Goal: Task Accomplishment & Management: Use online tool/utility

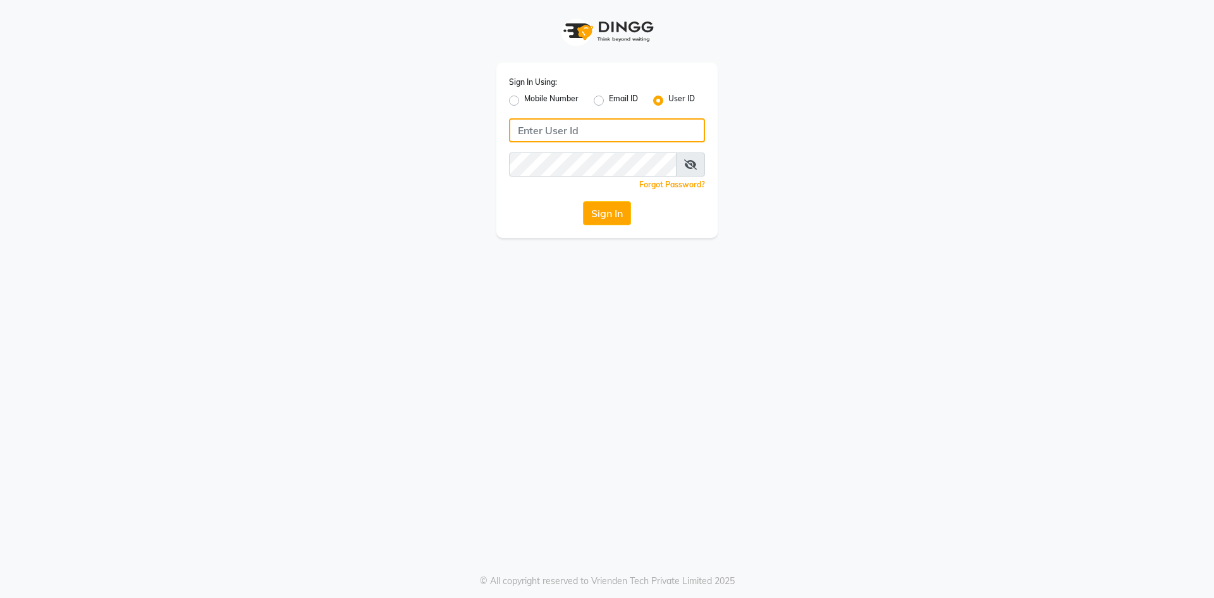
type input "salon82@"
click at [632, 229] on div "Sign In Using: Mobile Number Email ID User ID salon82@ Remember me Forgot Passw…" at bounding box center [606, 150] width 221 height 175
click at [623, 221] on button "Sign In" at bounding box center [607, 213] width 48 height 24
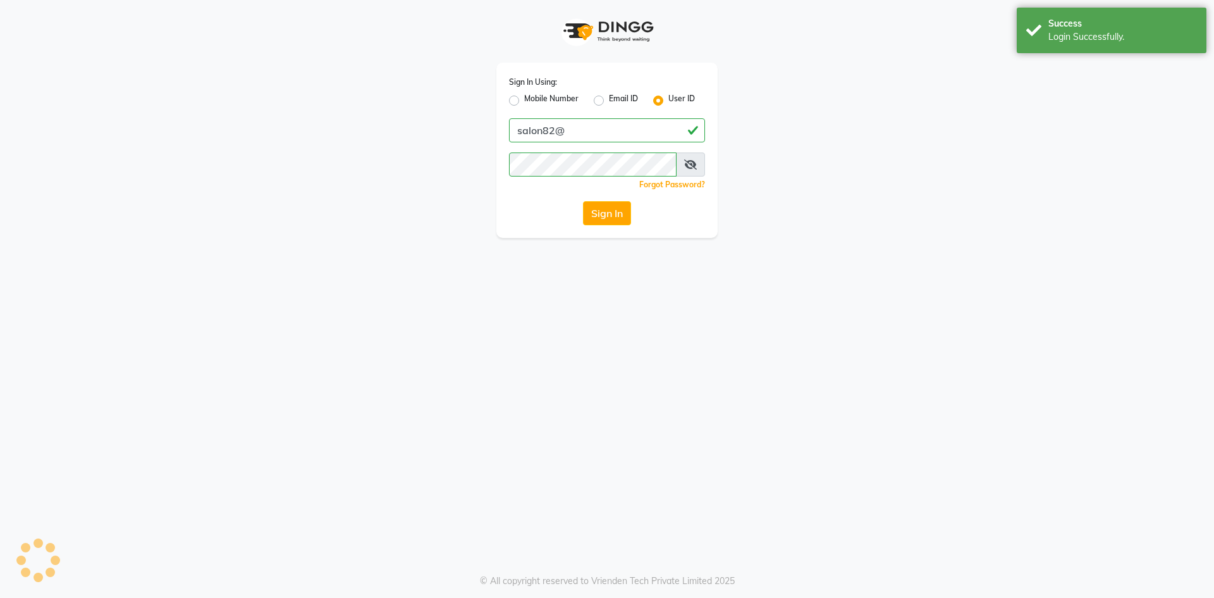
select select "service"
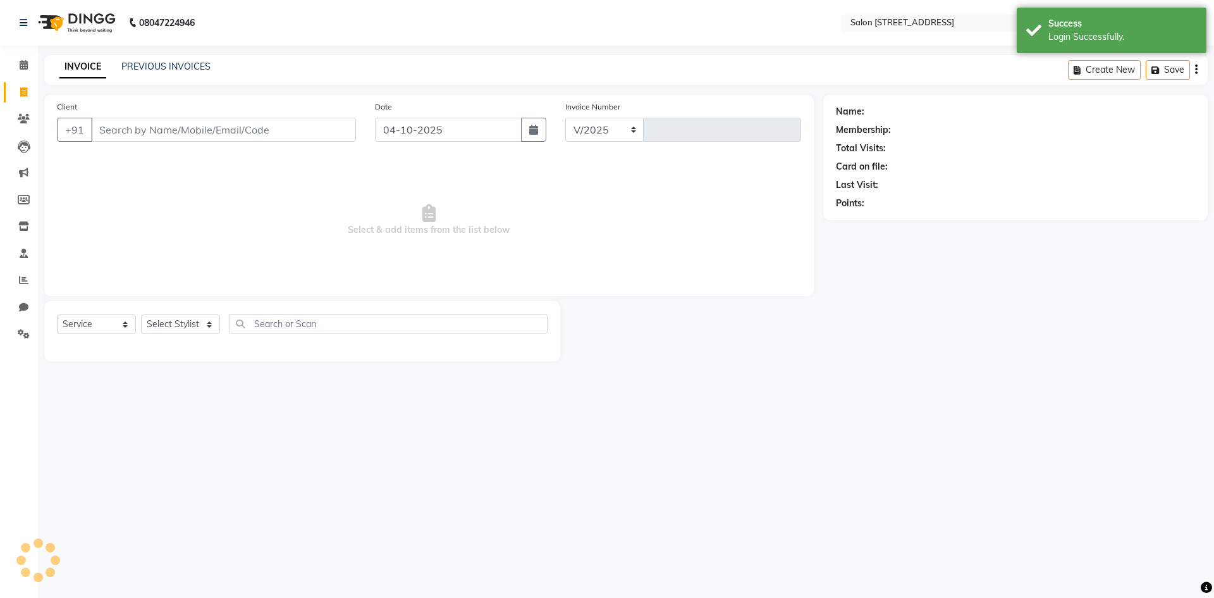
select select "7707"
type input "0953"
select select "P"
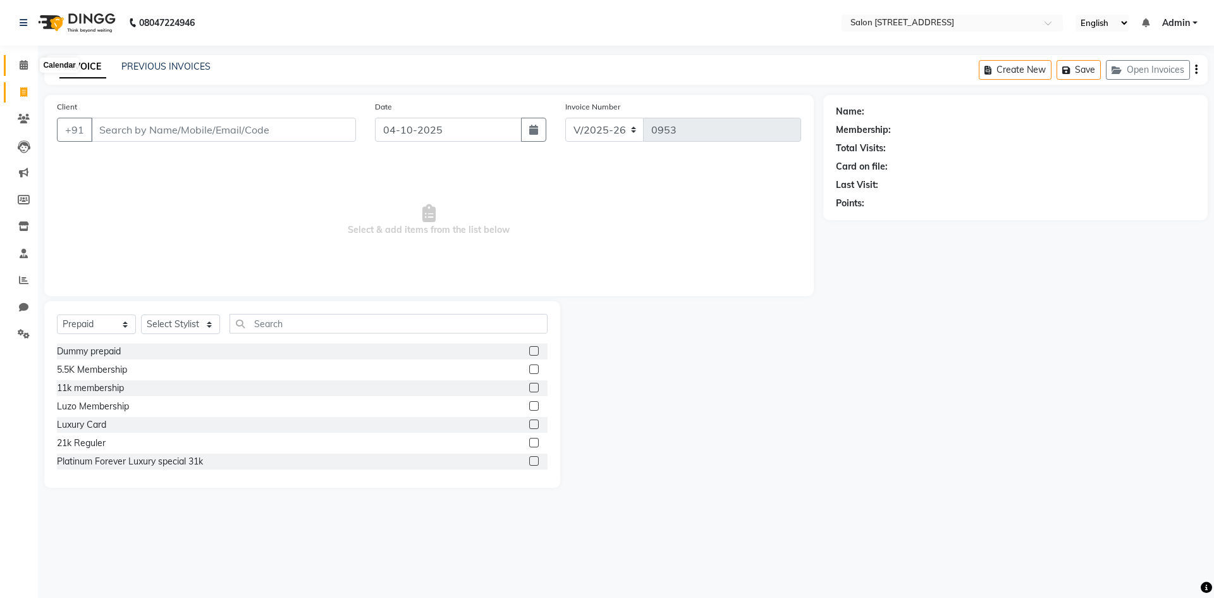
click at [23, 63] on icon at bounding box center [24, 64] width 8 height 9
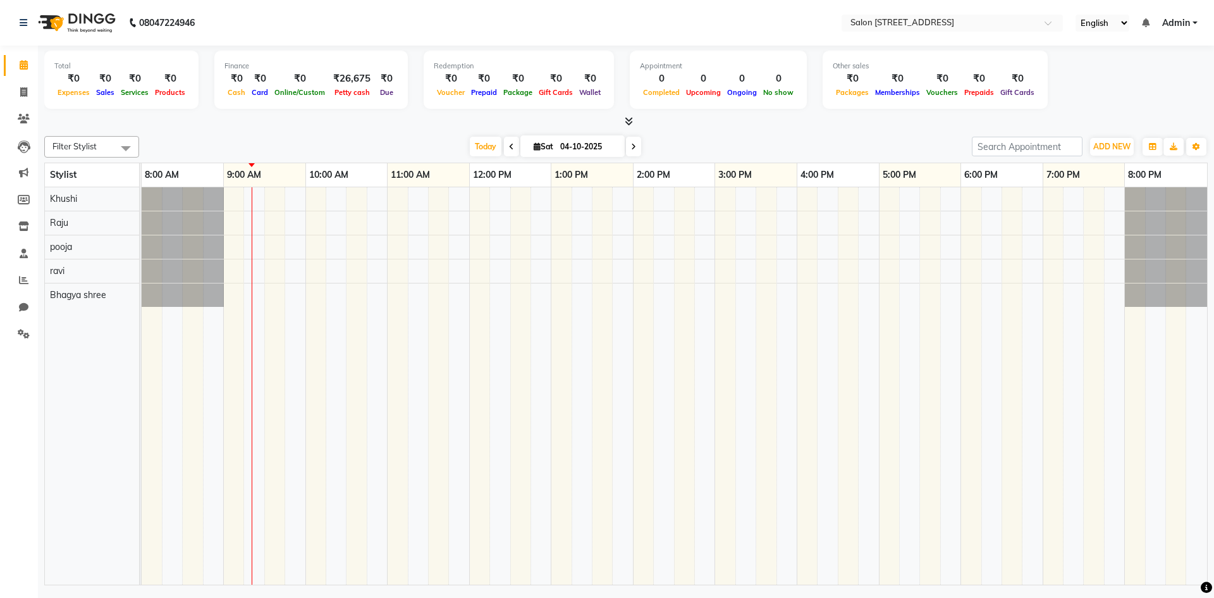
click at [509, 145] on icon at bounding box center [511, 147] width 5 height 8
type input "03-10-2025"
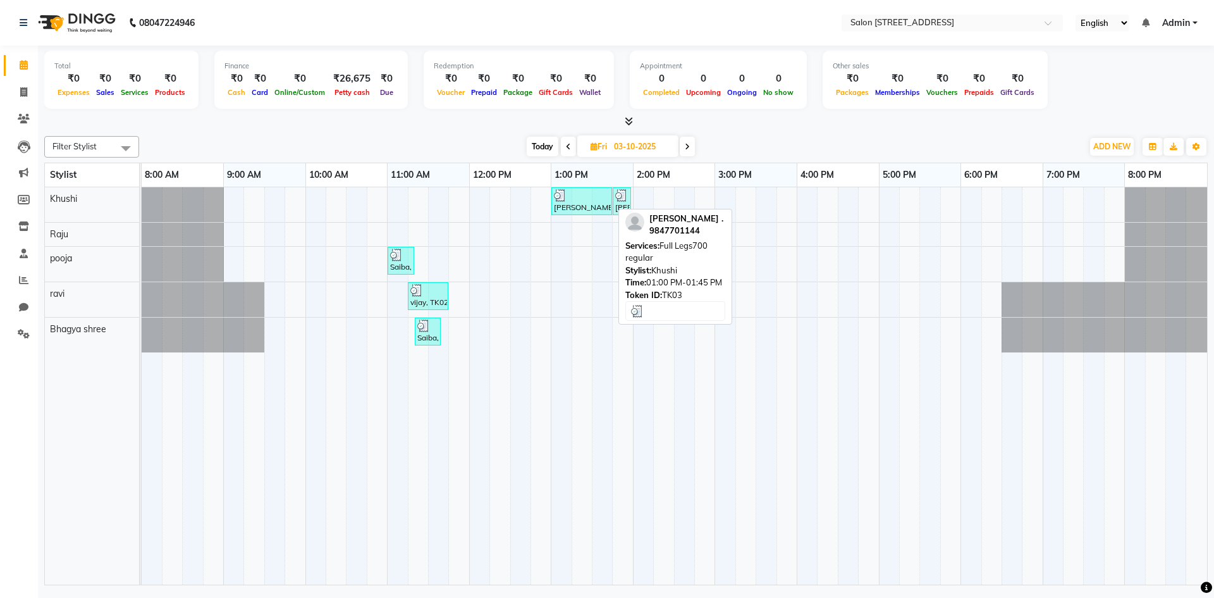
click at [582, 204] on div "[PERSON_NAME] ., TK03, 01:00 PM-01:45 PM, Full Legs700 regular" at bounding box center [582, 201] width 58 height 24
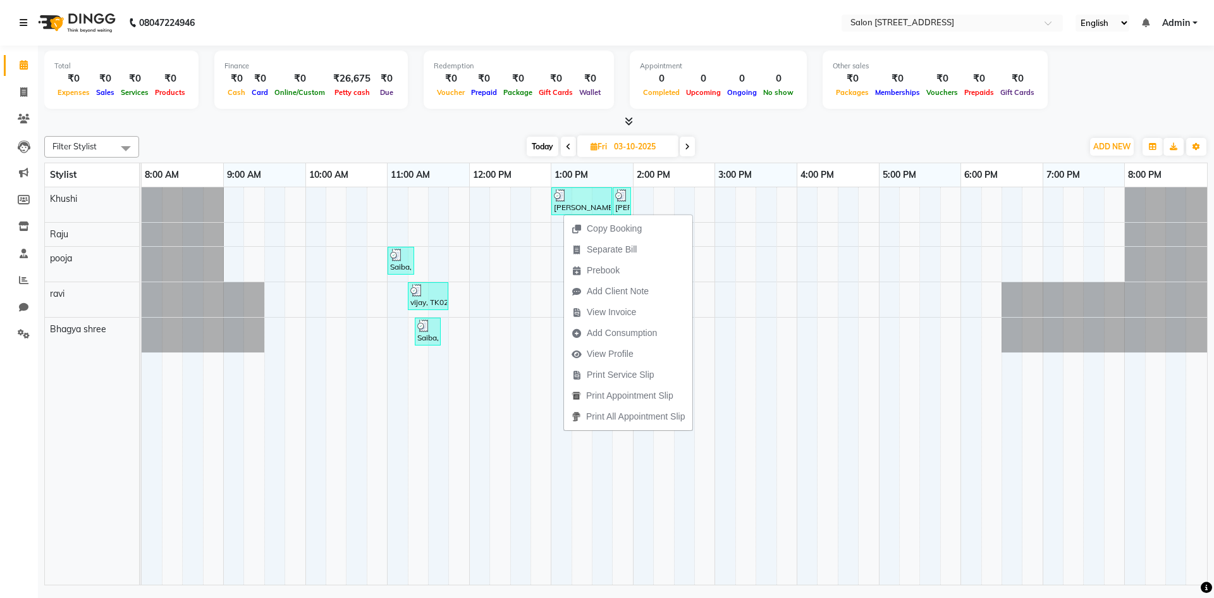
click at [22, 20] on icon at bounding box center [24, 22] width 8 height 9
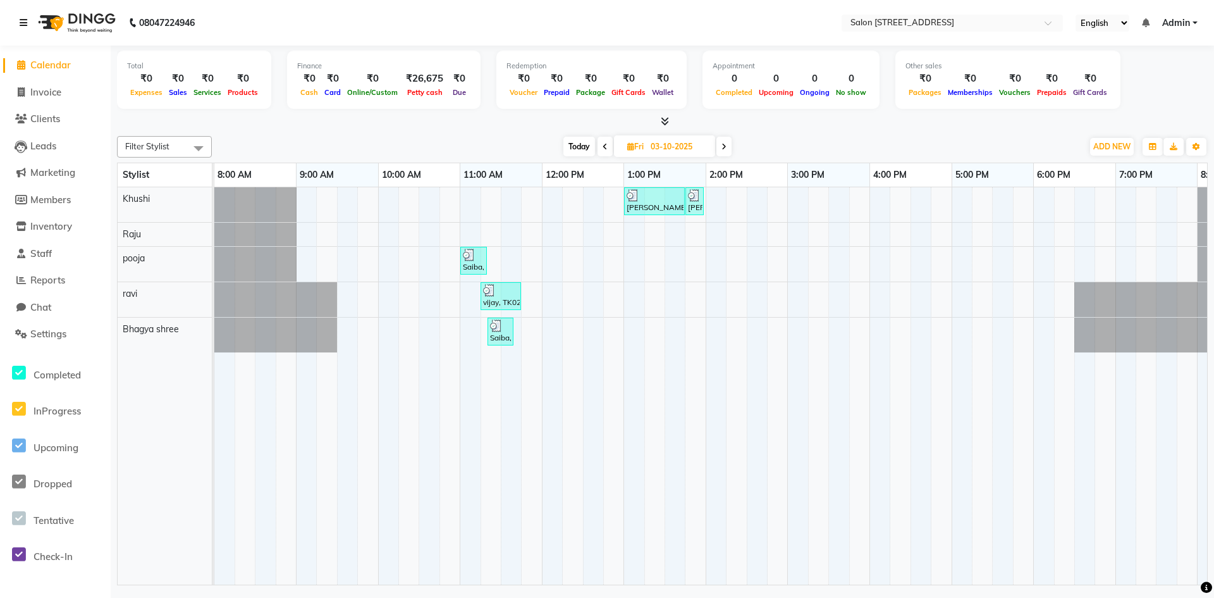
click at [22, 20] on icon at bounding box center [24, 22] width 8 height 9
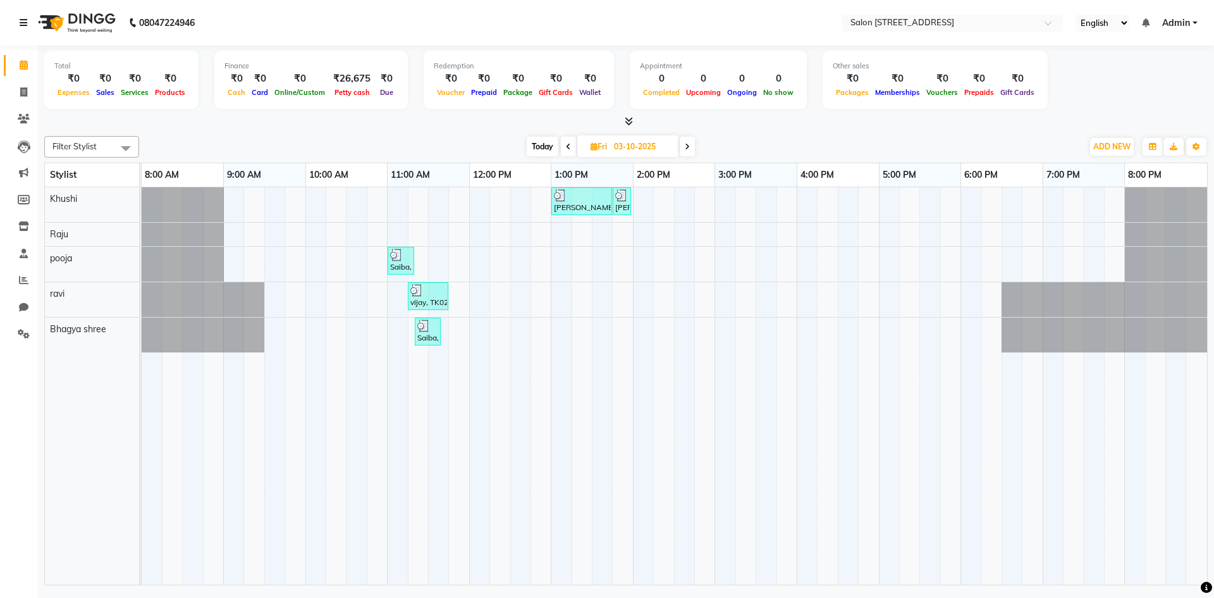
click at [22, 20] on icon at bounding box center [24, 22] width 8 height 9
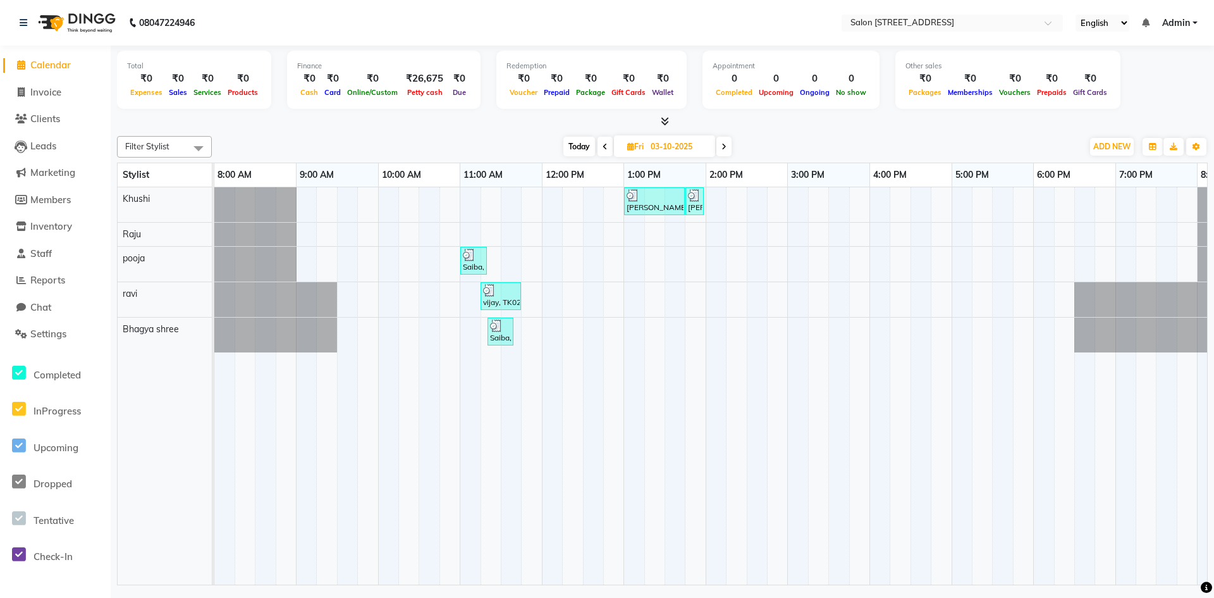
click at [19, 27] on div "08047224946" at bounding box center [107, 22] width 194 height 35
click at [18, 20] on div "08047224946" at bounding box center [107, 22] width 194 height 35
click at [20, 20] on icon at bounding box center [24, 22] width 8 height 9
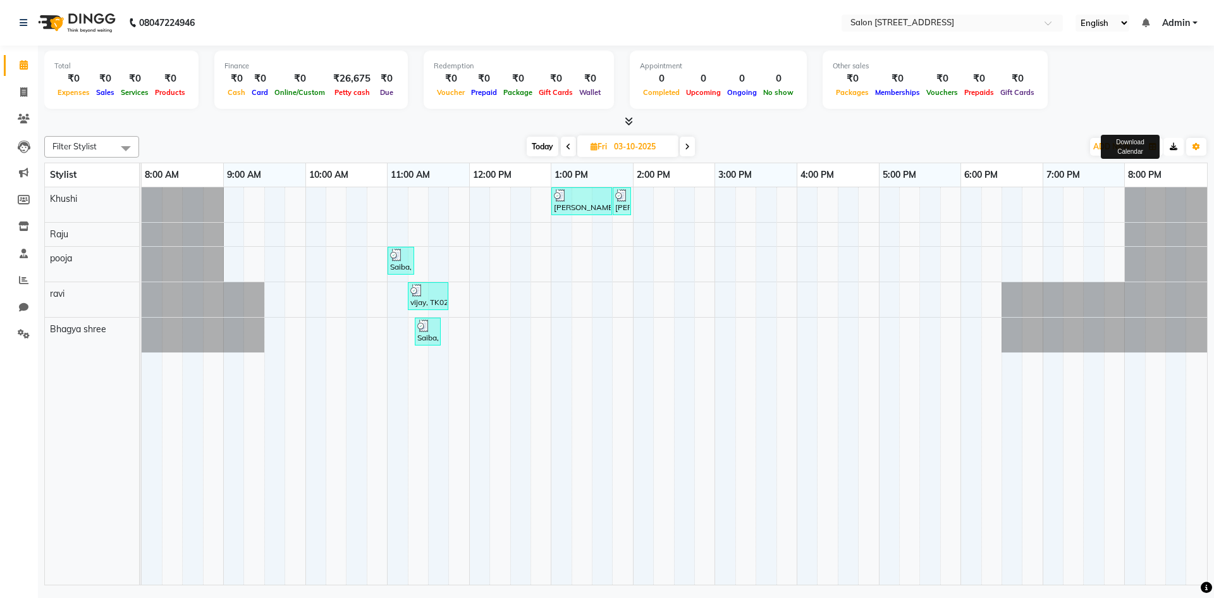
click at [1173, 148] on icon "button" at bounding box center [1174, 147] width 8 height 8
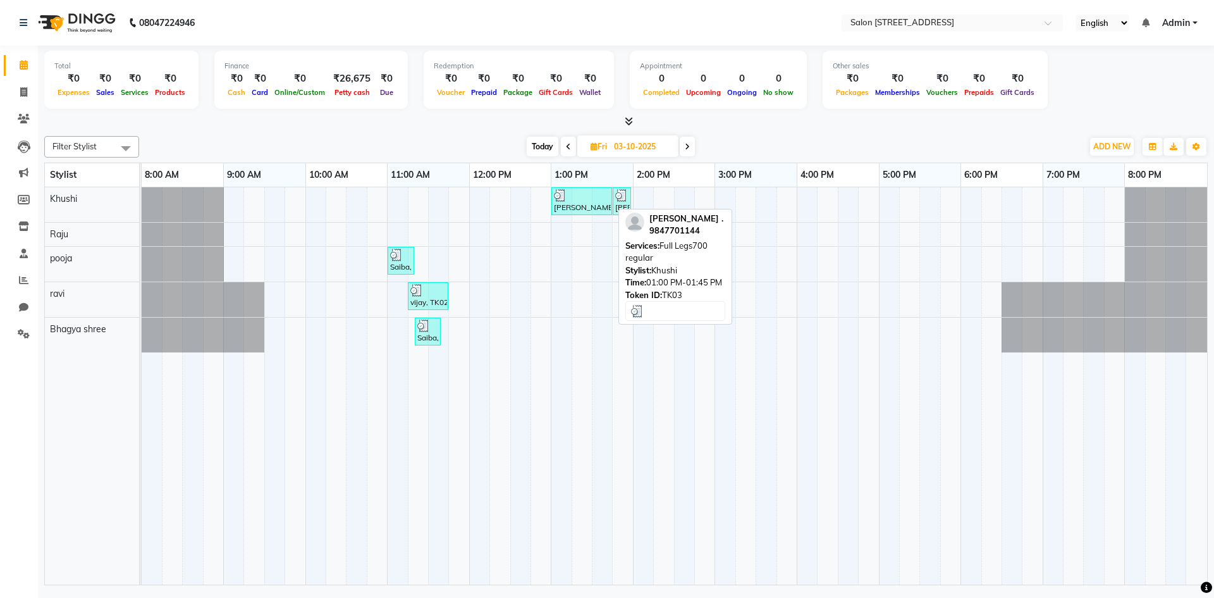
click at [578, 204] on div "[PERSON_NAME] ., TK03, 01:00 PM-01:45 PM, Full Legs700 regular" at bounding box center [582, 201] width 58 height 24
select select "3"
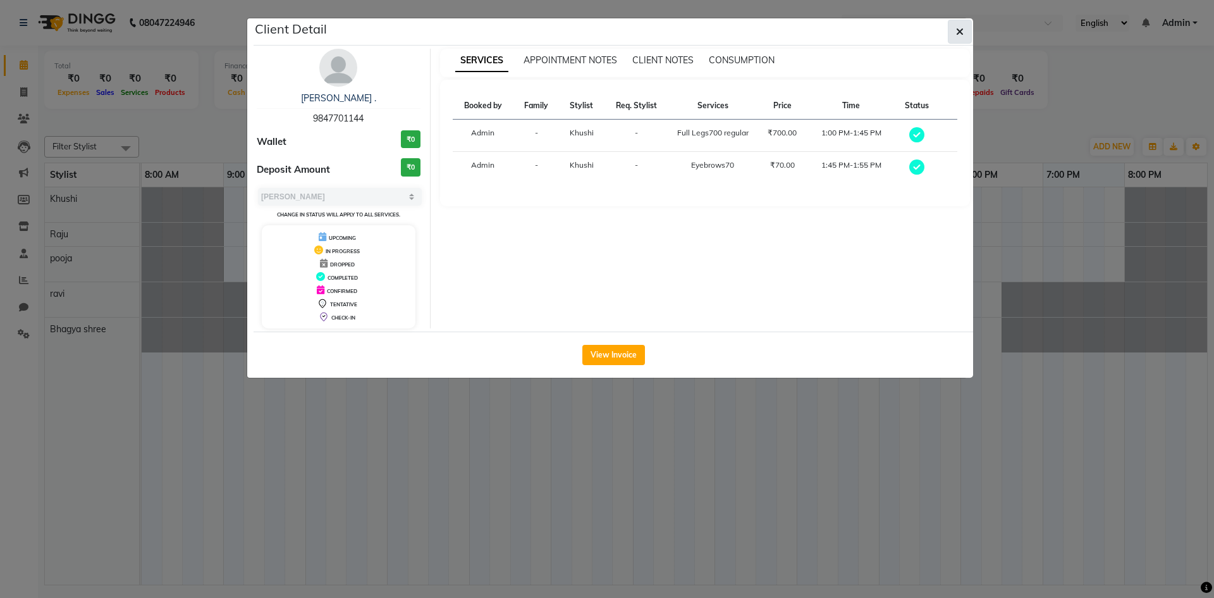
click at [962, 34] on icon "button" at bounding box center [960, 32] width 8 height 10
